Goal: Task Accomplishment & Management: Manage account settings

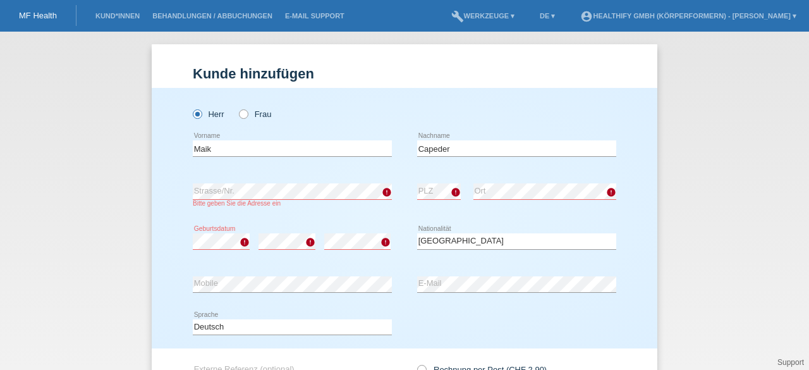
select select "CH"
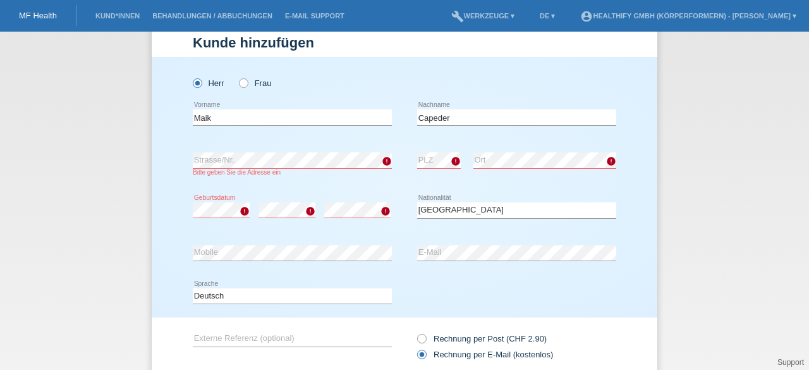
scroll to position [32, 0]
click at [284, 117] on input "Maik" at bounding box center [292, 117] width 199 height 16
type input "[PERSON_NAME]"
type input "Gadola"
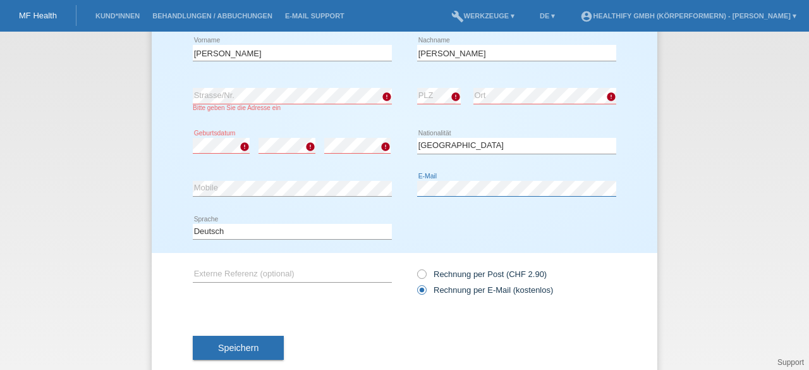
scroll to position [96, 0]
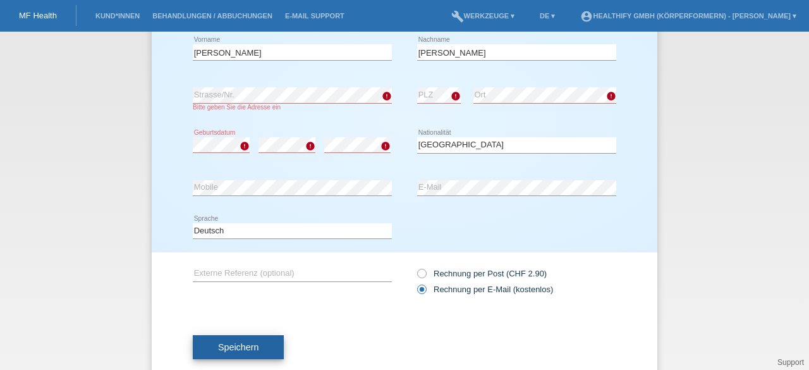
click at [228, 346] on span "Speichern" at bounding box center [238, 347] width 40 height 10
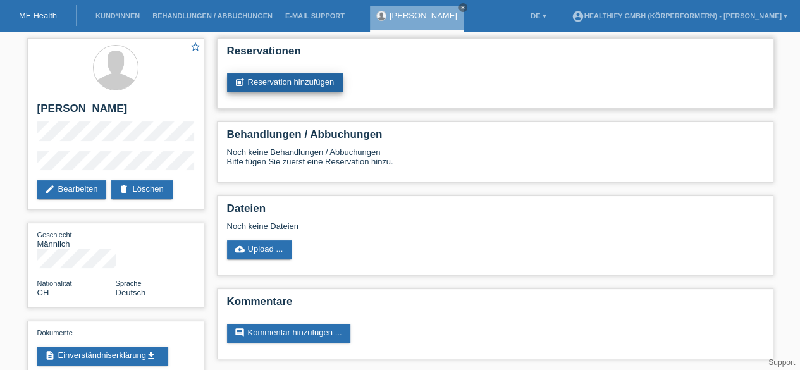
click at [295, 78] on link "post_add Reservation hinzufügen" at bounding box center [285, 82] width 116 height 19
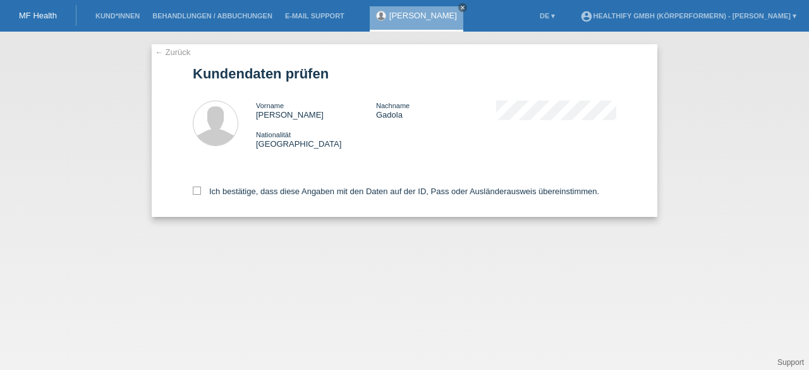
click at [192, 192] on div "← Zurück Kundendaten prüfen Vorname Matteo Nachname Gadola Nationalität Schweiz" at bounding box center [405, 130] width 506 height 173
click at [198, 190] on icon at bounding box center [197, 190] width 8 height 8
click at [198, 190] on input "Ich bestätige, dass diese Angaben mit den Daten auf der ID, Pass oder Ausländer…" at bounding box center [197, 190] width 8 height 8
checkbox input "true"
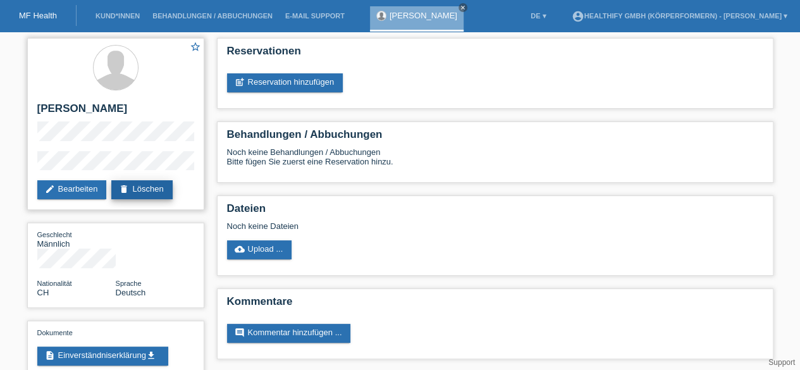
click at [140, 188] on link "delete Löschen" at bounding box center [141, 189] width 61 height 19
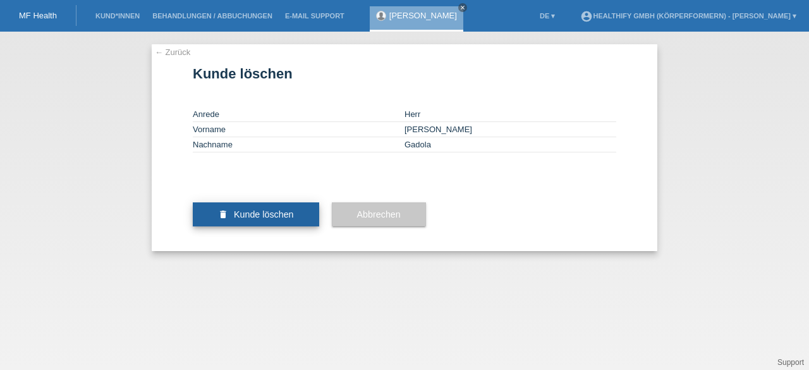
click at [243, 219] on span "Kunde löschen" at bounding box center [264, 214] width 60 height 10
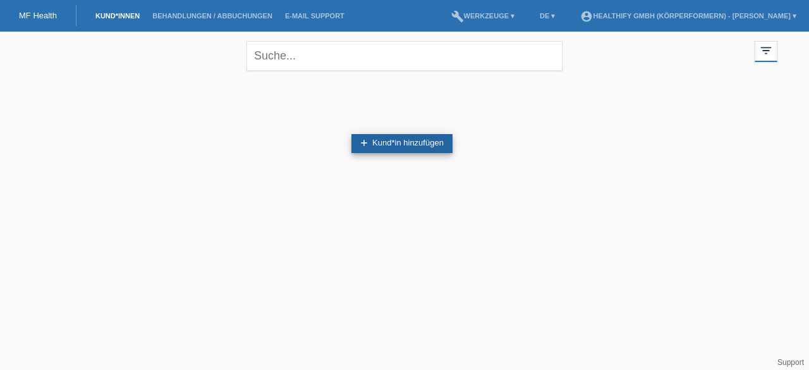
click at [387, 141] on link "add Kund*in hinzufügen" at bounding box center [401, 143] width 101 height 19
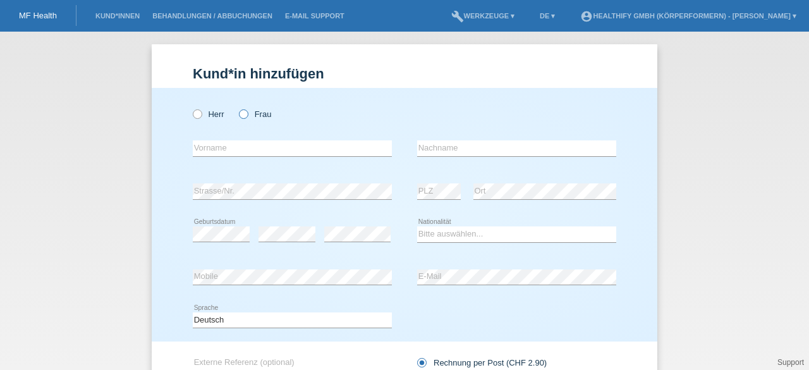
click at [237, 107] on icon at bounding box center [237, 107] width 0 height 0
click at [240, 113] on input "Frau" at bounding box center [243, 113] width 8 height 8
radio input "true"
click at [231, 152] on input "text" at bounding box center [292, 148] width 199 height 16
type input "julia"
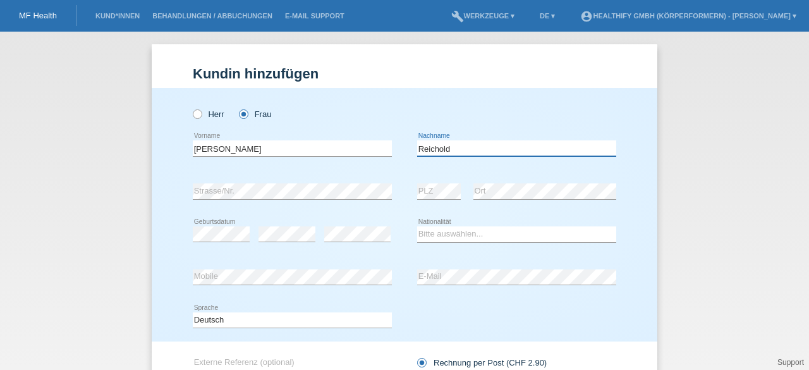
type input "Reichold"
select select "CH"
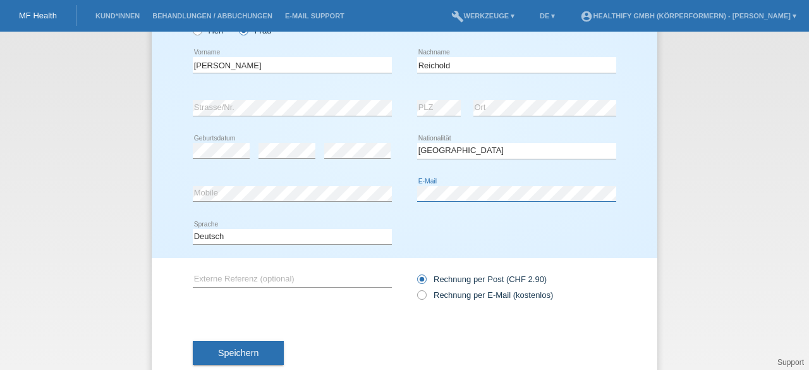
scroll to position [87, 0]
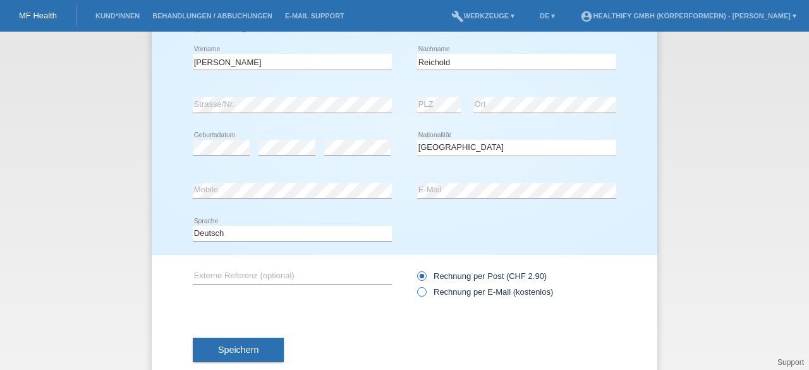
click at [415, 285] on icon at bounding box center [415, 285] width 0 height 0
click at [421, 293] on input "Rechnung per E-Mail (kostenlos)" at bounding box center [421, 295] width 8 height 16
radio input "true"
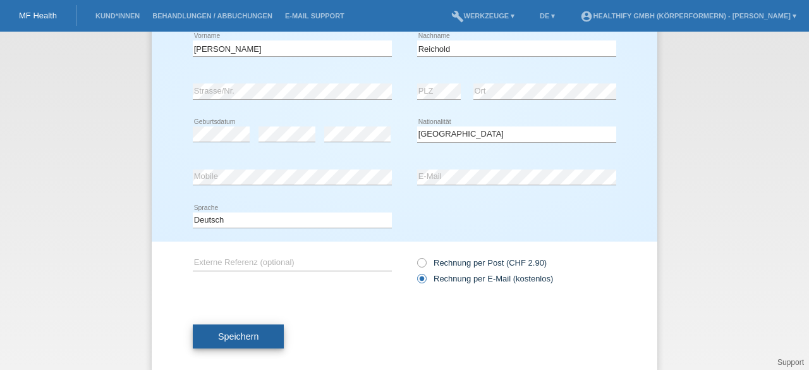
click at [241, 332] on span "Speichern" at bounding box center [238, 336] width 40 height 10
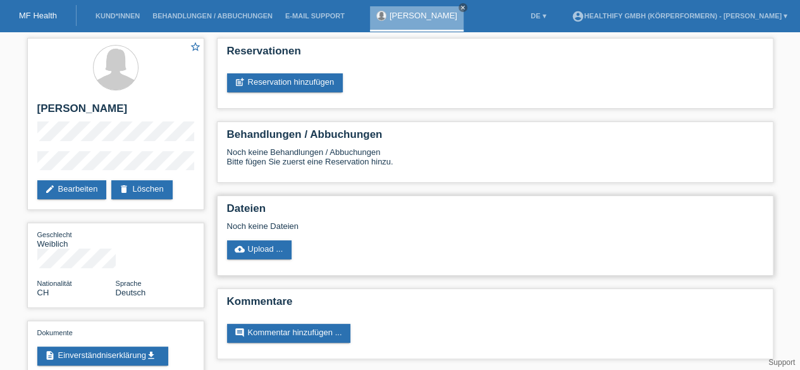
scroll to position [2, 0]
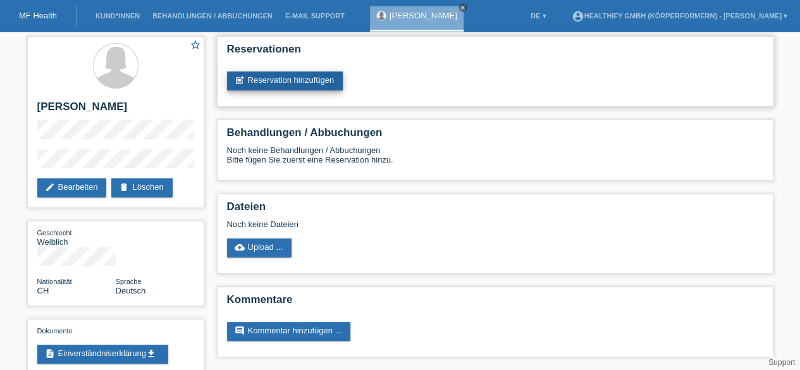
click at [295, 82] on link "post_add Reservation hinzufügen" at bounding box center [285, 80] width 116 height 19
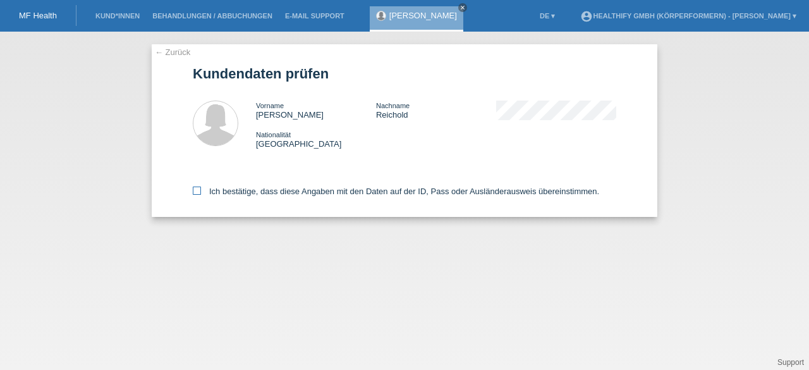
click at [195, 194] on icon at bounding box center [197, 190] width 8 height 8
click at [195, 194] on input "Ich bestätige, dass diese Angaben mit den Daten auf der ID, Pass oder Ausländer…" at bounding box center [197, 190] width 8 height 8
checkbox input "true"
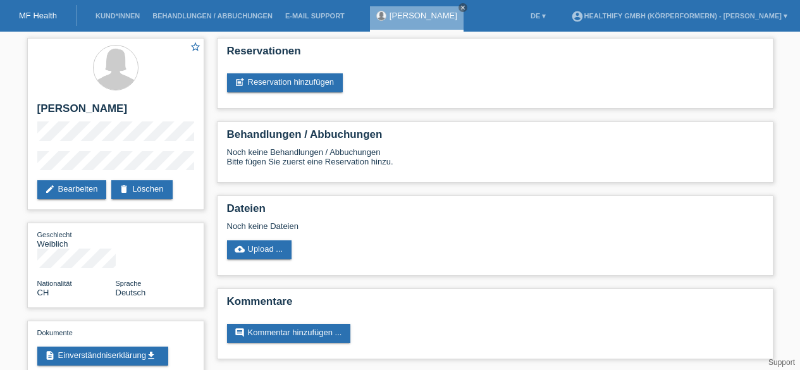
scroll to position [2, 0]
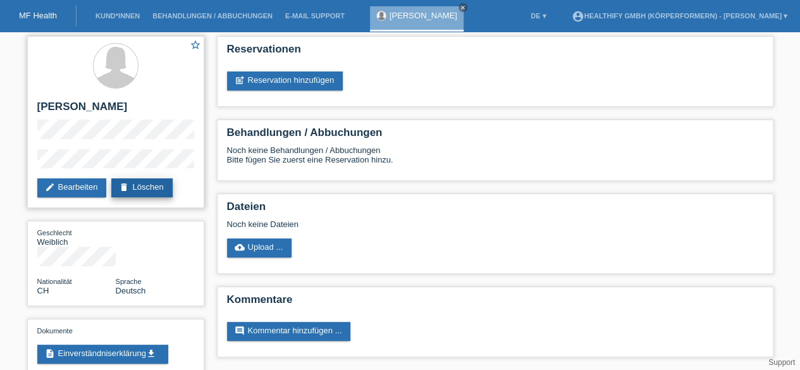
click at [129, 184] on icon "delete" at bounding box center [124, 187] width 10 height 10
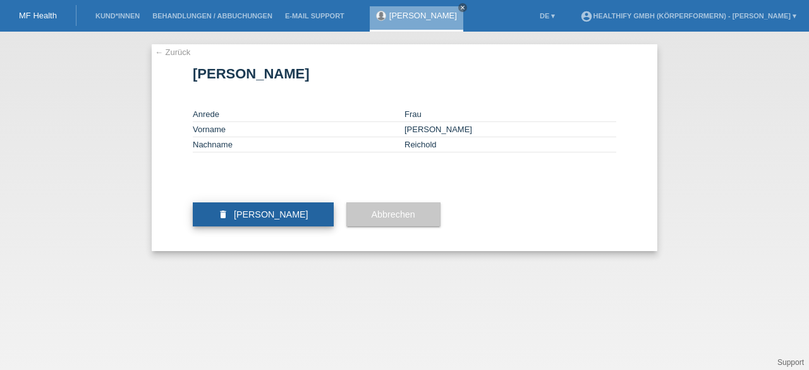
click at [259, 219] on span "Kundin löschen" at bounding box center [271, 214] width 75 height 10
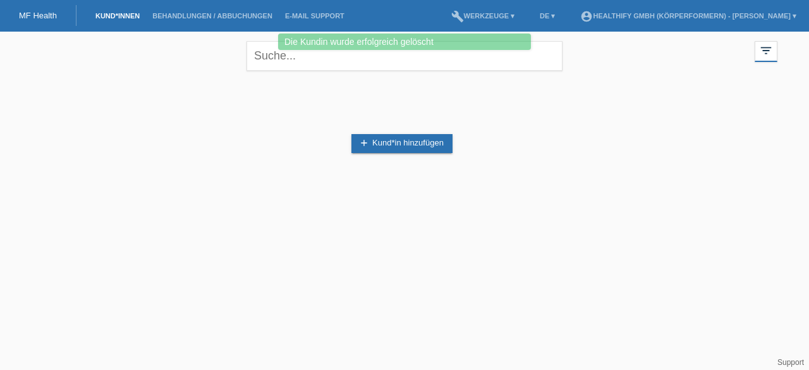
click at [125, 17] on link "Kund*innen" at bounding box center [117, 16] width 57 height 8
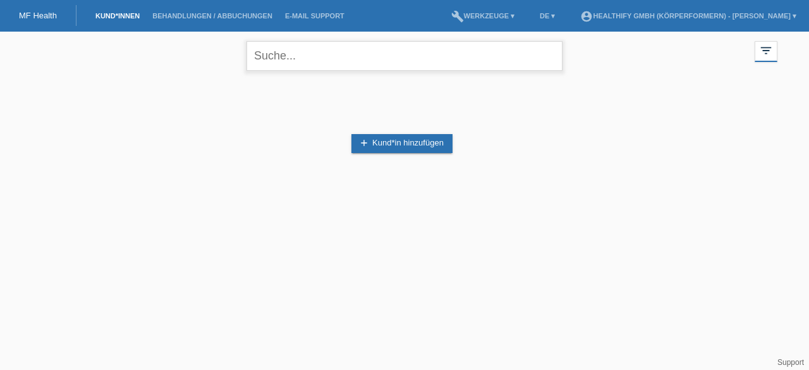
click at [300, 52] on input "text" at bounding box center [405, 56] width 316 height 30
type input "[PERSON_NAME]"
click at [549, 56] on icon "close" at bounding box center [548, 55] width 15 height 15
